Goal: Information Seeking & Learning: Find specific fact

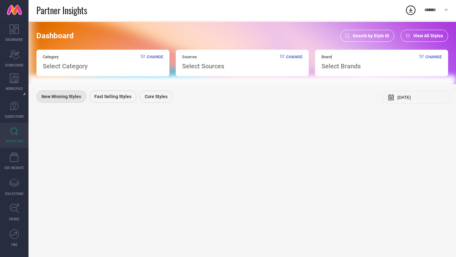
click at [427, 34] on span "View All Styles" at bounding box center [428, 35] width 30 height 5
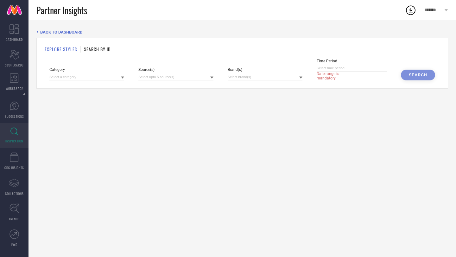
click at [41, 34] on span "BACK TO DASHBOARD" at bounding box center [61, 32] width 42 height 5
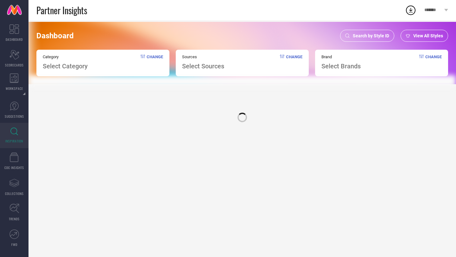
click at [369, 34] on span "Search by Style ID" at bounding box center [371, 35] width 36 height 5
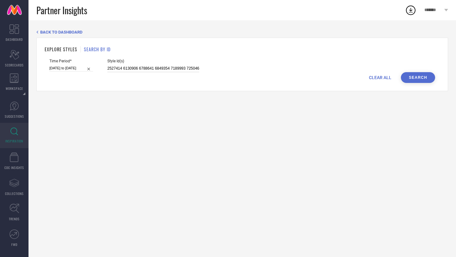
click at [134, 71] on input "2527414 6130906 6788641 6849354 7189993 7250465 7255992 7288230 8217965 8226041…" at bounding box center [153, 68] width 92 height 7
click at [173, 64] on div "Style Id(s) 2527414 6130906 6788641 6849354 7189993 7250465 7255992 7288230 821…" at bounding box center [153, 65] width 92 height 13
click at [173, 67] on input "2527414 6130906 6788641 6849354 7189993 7250465 7255992 7288230 8217965 8226041…" at bounding box center [153, 68] width 92 height 7
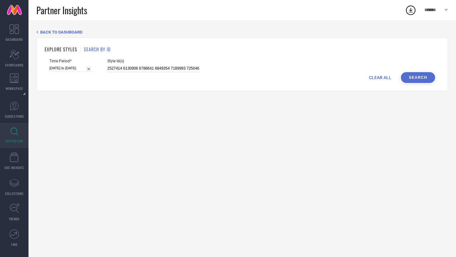
click at [173, 67] on input "2527414 6130906 6788641 6849354 7189993 7250465 7255992 7288230 8217965 8226041…" at bounding box center [153, 68] width 92 height 7
click at [75, 69] on input "[DATE] to [DATE]" at bounding box center [71, 68] width 44 height 7
select select "6"
select select "2025"
select select "7"
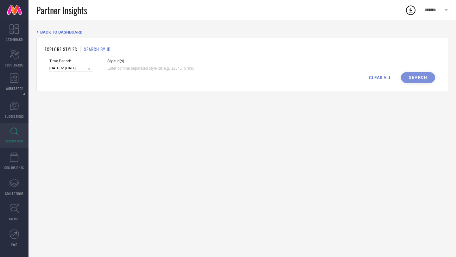
select select "2025"
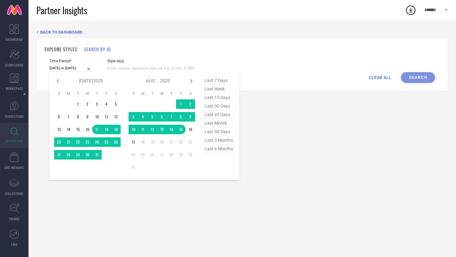
click at [220, 114] on span "last 45 days" at bounding box center [219, 115] width 32 height 9
type input "[DATE] to [DATE]"
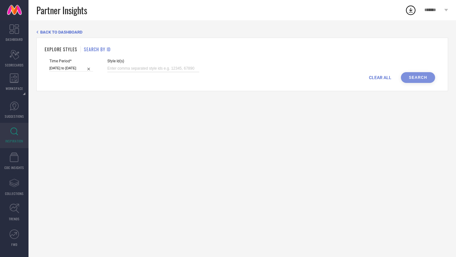
click at [143, 67] on input at bounding box center [153, 68] width 92 height 7
paste input "21773888 12442720 21641632 4149416 11201226 14641382 17091614 4149448 11926496 …"
type input "21773888 12442720 21641632 4149416 11201226 14641382 17091614 4149448 11926496 …"
click at [414, 79] on button "Search" at bounding box center [418, 77] width 34 height 11
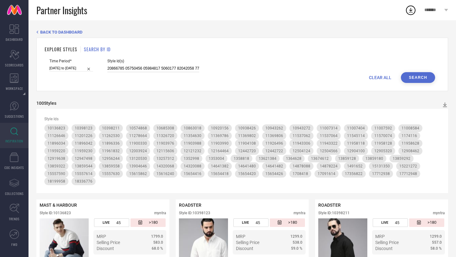
click at [178, 69] on input at bounding box center [153, 68] width 92 height 7
paste input "12442720 14641382 17091614 8894529 4425879 11896336 11903988 29936233 1352998 1…"
type input "12442720 14641382 17091614 8894529 4425879 11896336 11903988 29936233 1352998 1…"
click at [419, 76] on button "Search" at bounding box center [418, 77] width 34 height 11
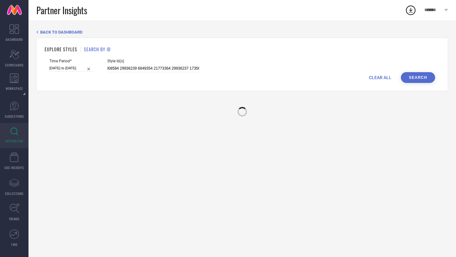
scroll to position [0, 0]
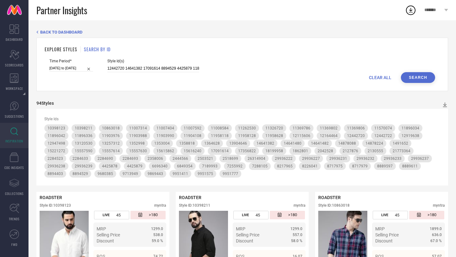
click at [71, 70] on input "[DATE] to [DATE]" at bounding box center [71, 68] width 44 height 7
select select "6"
select select "2025"
select select "7"
select select "2025"
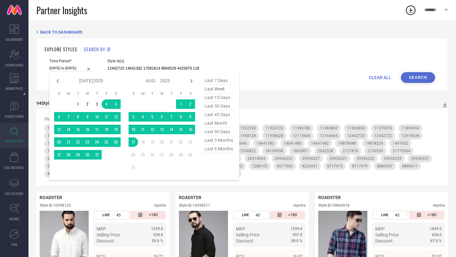
click at [221, 149] on span "last 6 months" at bounding box center [219, 149] width 32 height 9
type input "[DATE] to [DATE]"
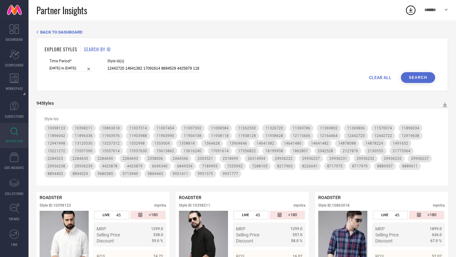
click at [413, 82] on button "Search" at bounding box center [418, 77] width 34 height 11
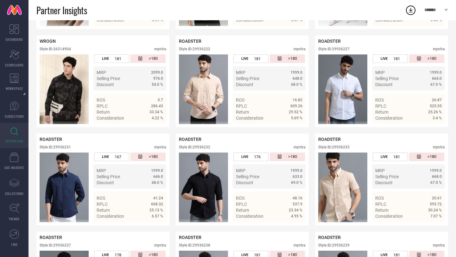
scroll to position [2409, 0]
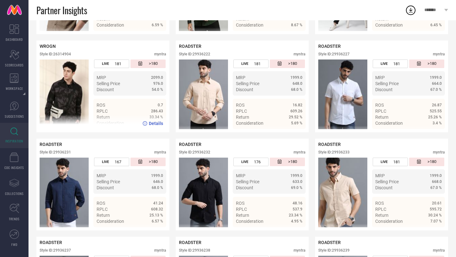
click at [67, 56] on div "Style ID: 26314904" at bounding box center [55, 54] width 31 height 4
copy div "26314904"
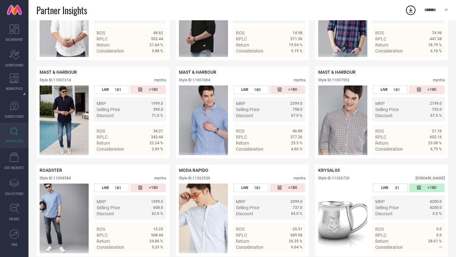
scroll to position [0, 0]
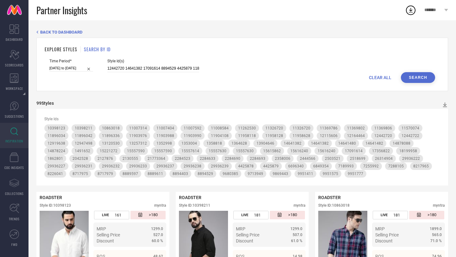
click at [409, 11] on icon at bounding box center [410, 9] width 11 height 11
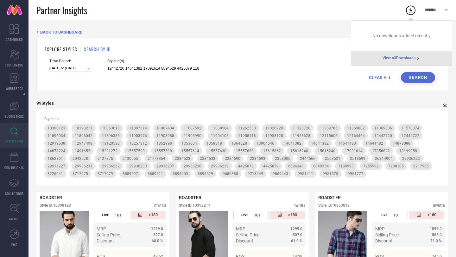
click at [444, 103] on icon at bounding box center [445, 105] width 6 height 6
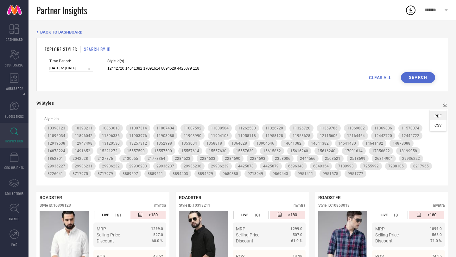
click at [442, 116] on li "PDF" at bounding box center [438, 115] width 17 height 9
